Goal: Information Seeking & Learning: Find specific page/section

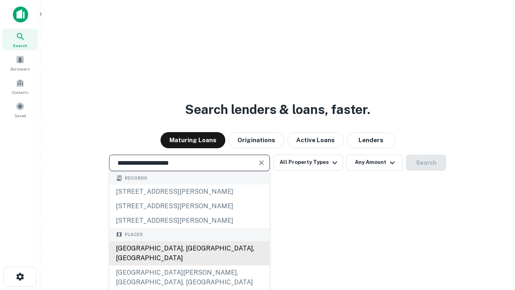
click at [189, 265] on div "Santa Monica, CA, USA" at bounding box center [189, 253] width 160 height 24
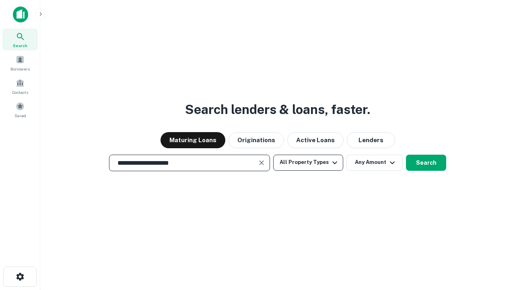
type input "**********"
click at [308, 162] on button "All Property Types" at bounding box center [308, 163] width 70 height 16
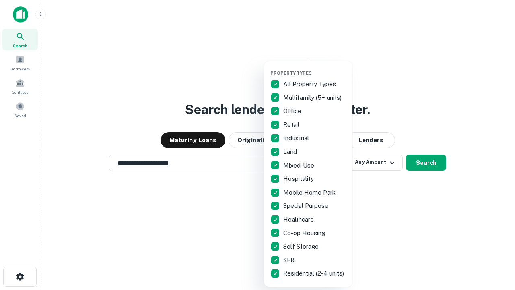
click at [315, 68] on button "button" at bounding box center [314, 68] width 89 height 0
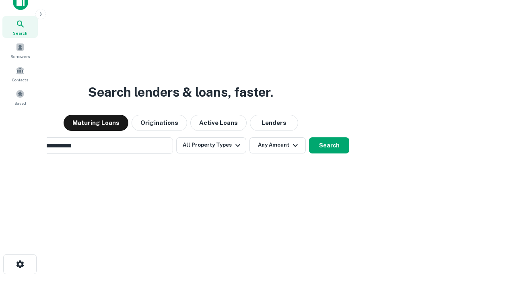
scroll to position [13, 0]
click at [250, 137] on button "Any Amount" at bounding box center [278, 145] width 56 height 16
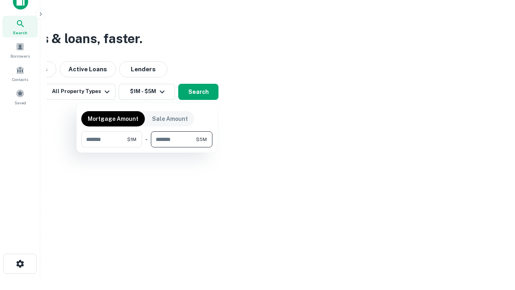
type input "*******"
click at [147, 147] on button "button" at bounding box center [146, 147] width 131 height 0
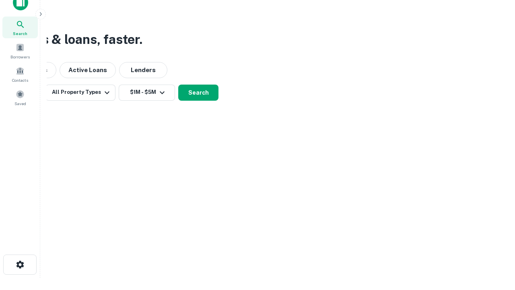
scroll to position [5, 149]
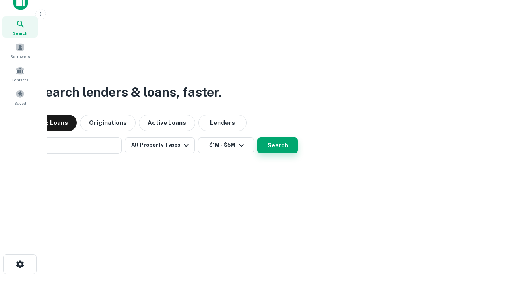
click at [258, 137] on button "Search" at bounding box center [278, 145] width 40 height 16
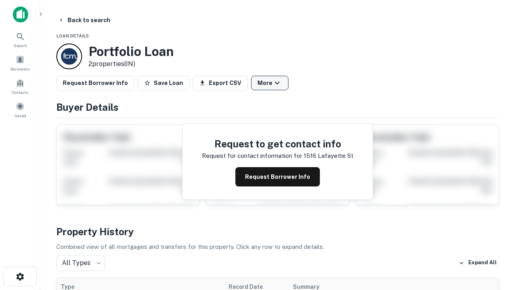
click at [270, 83] on button "More" at bounding box center [269, 83] width 37 height 14
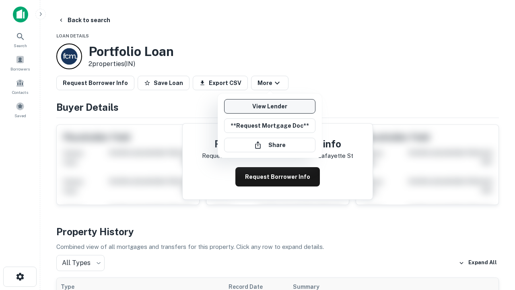
click at [270, 106] on link "View Lender" at bounding box center [269, 106] width 91 height 14
